Goal: Task Accomplishment & Management: Use online tool/utility

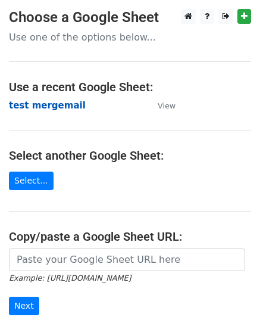
click at [34, 105] on strong "test mergemail" at bounding box center [47, 105] width 77 height 11
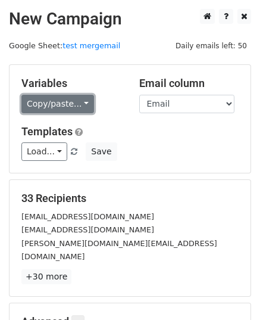
click at [66, 104] on link "Copy/paste..." at bounding box center [57, 104] width 73 height 18
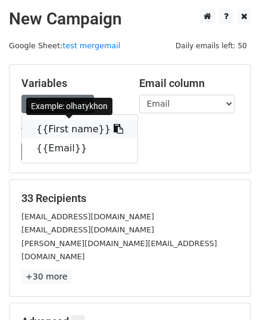
click at [62, 132] on link "{{First name}}" at bounding box center [80, 129] width 116 height 19
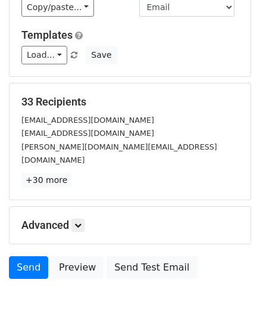
scroll to position [141, 0]
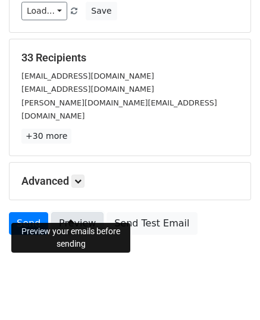
click at [76, 213] on link "Preview" at bounding box center [77, 223] width 52 height 23
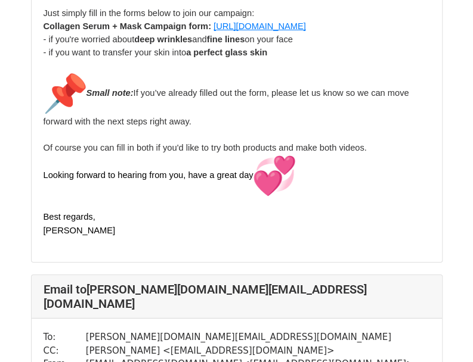
scroll to position [1192, 0]
